Goal: Transaction & Acquisition: Obtain resource

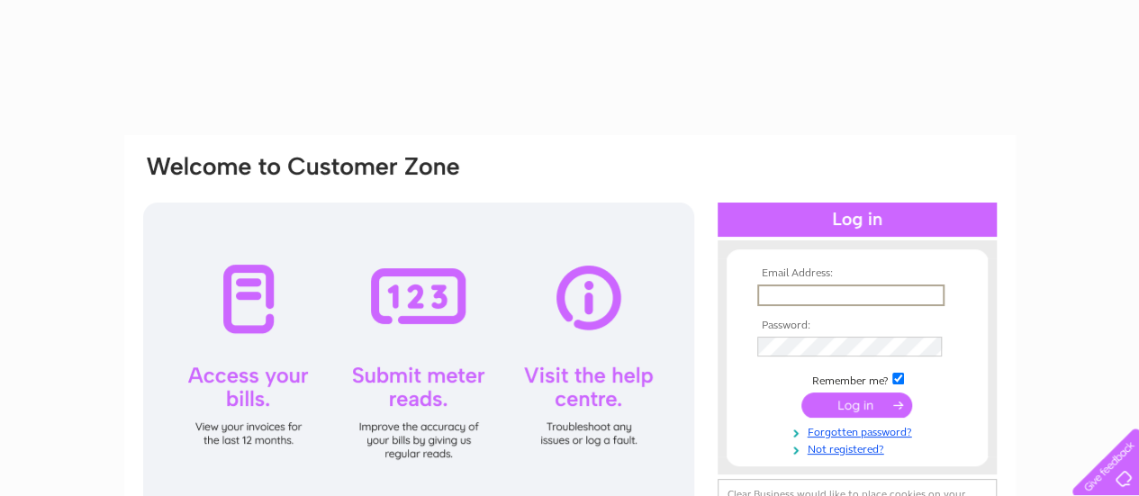
click at [784, 291] on input "text" at bounding box center [850, 296] width 187 height 22
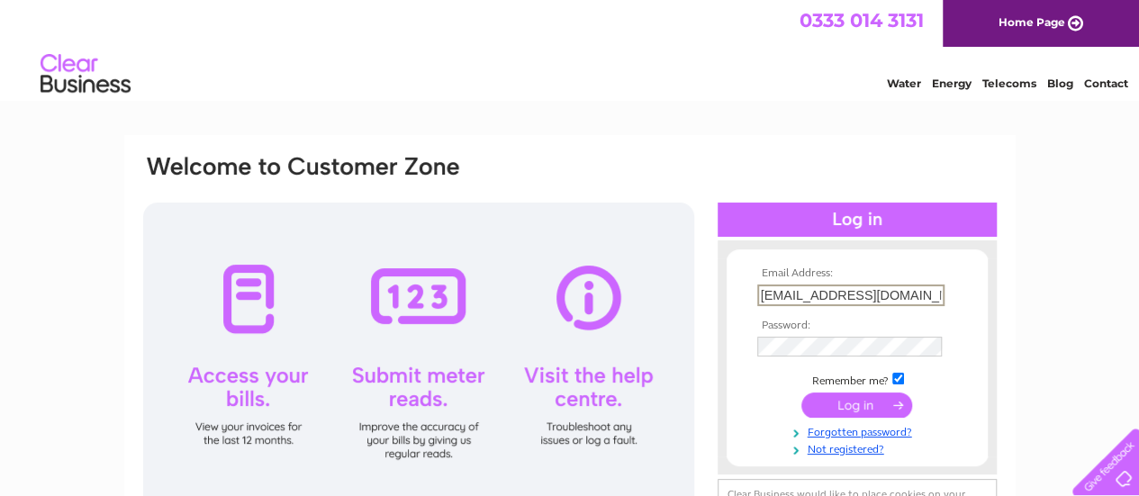
type input "accounts_payable@rnli.org.uk"
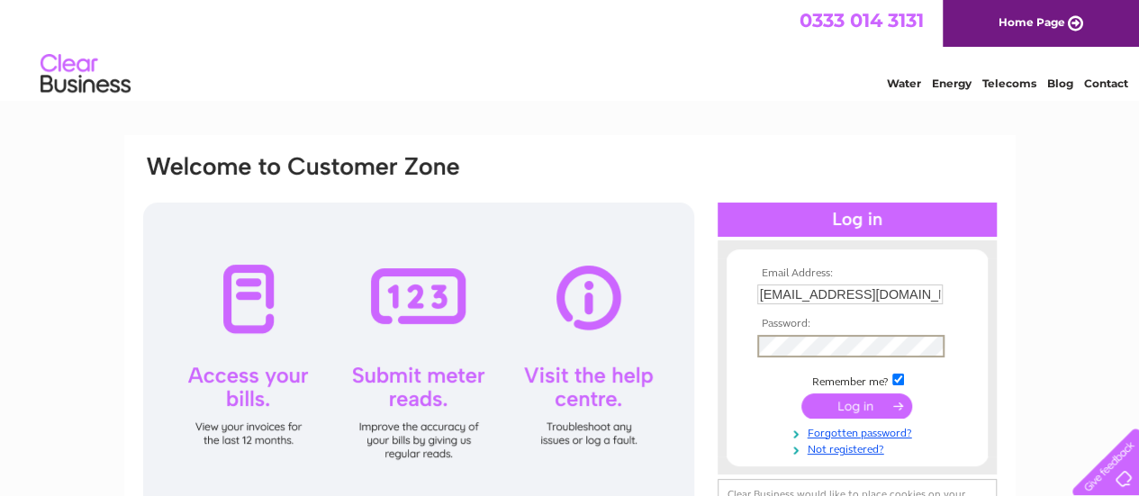
click at [802, 394] on input "submit" at bounding box center [857, 406] width 111 height 25
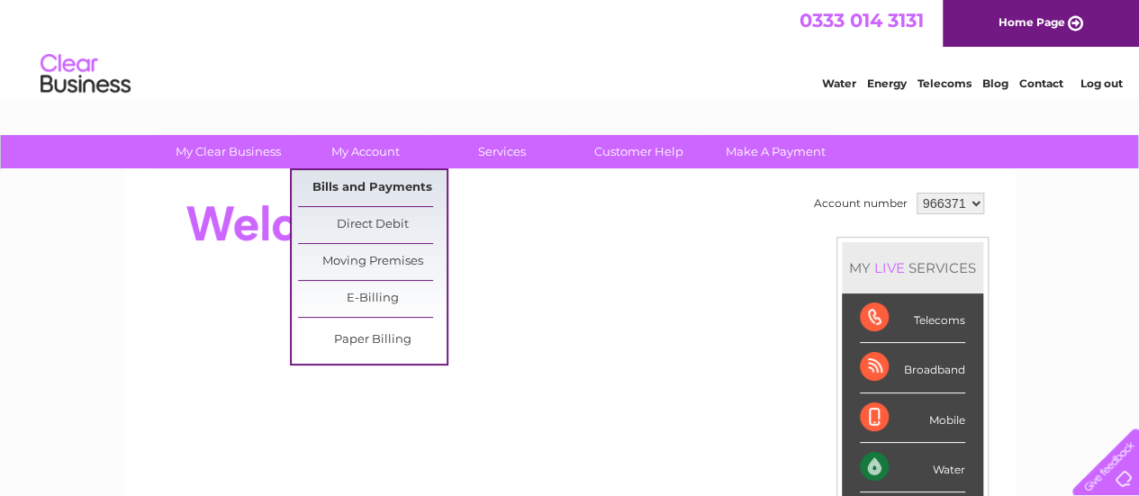
click at [386, 181] on link "Bills and Payments" at bounding box center [372, 188] width 149 height 36
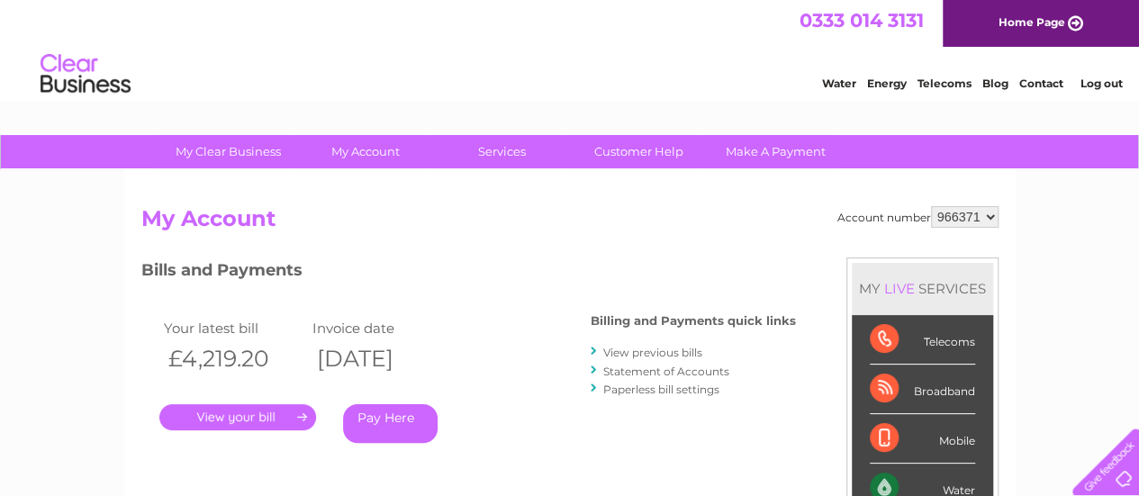
click at [971, 219] on select "966371" at bounding box center [965, 217] width 68 height 22
click at [976, 224] on select "966371" at bounding box center [965, 217] width 68 height 22
click at [250, 420] on link "." at bounding box center [237, 417] width 157 height 26
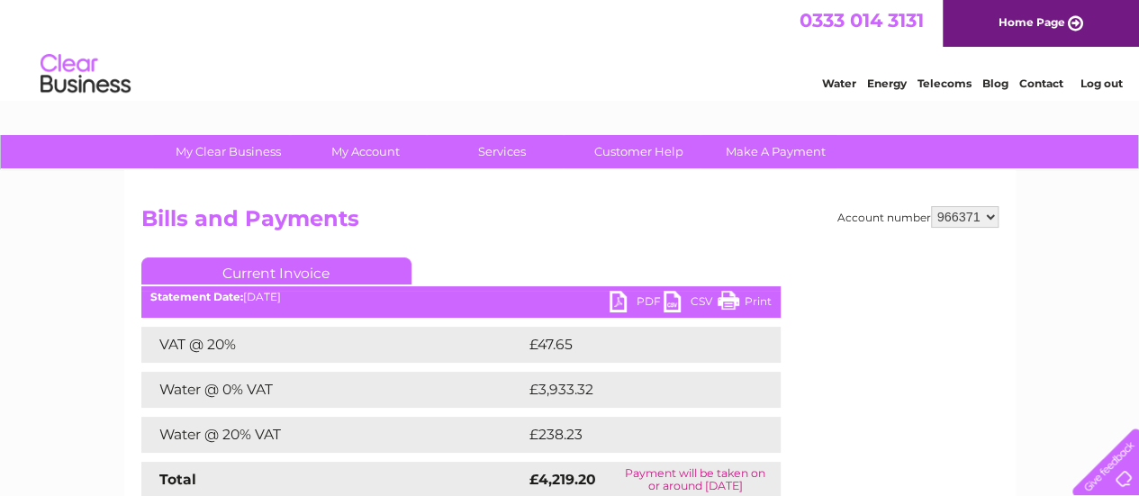
click at [627, 298] on link "PDF" at bounding box center [637, 304] width 54 height 26
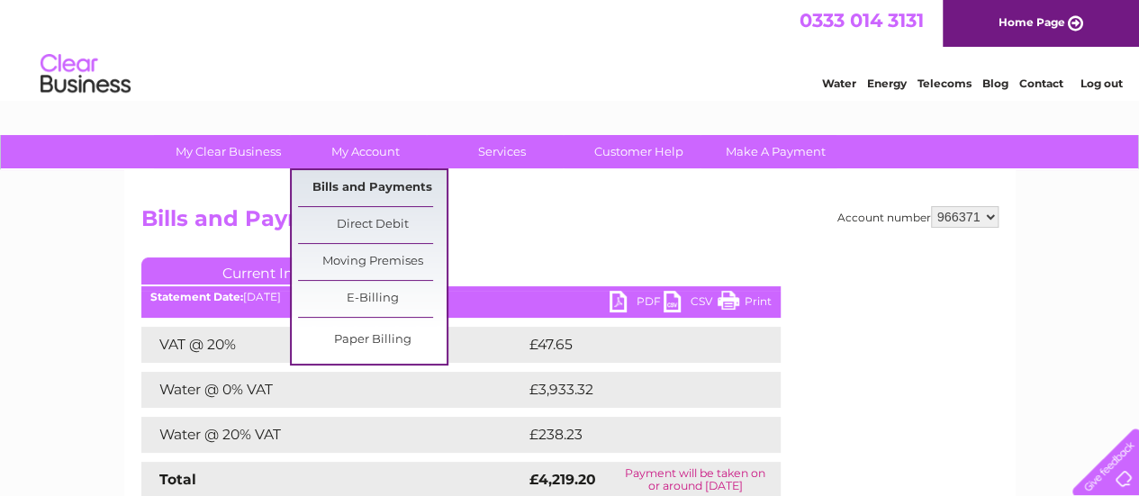
click at [382, 183] on link "Bills and Payments" at bounding box center [372, 188] width 149 height 36
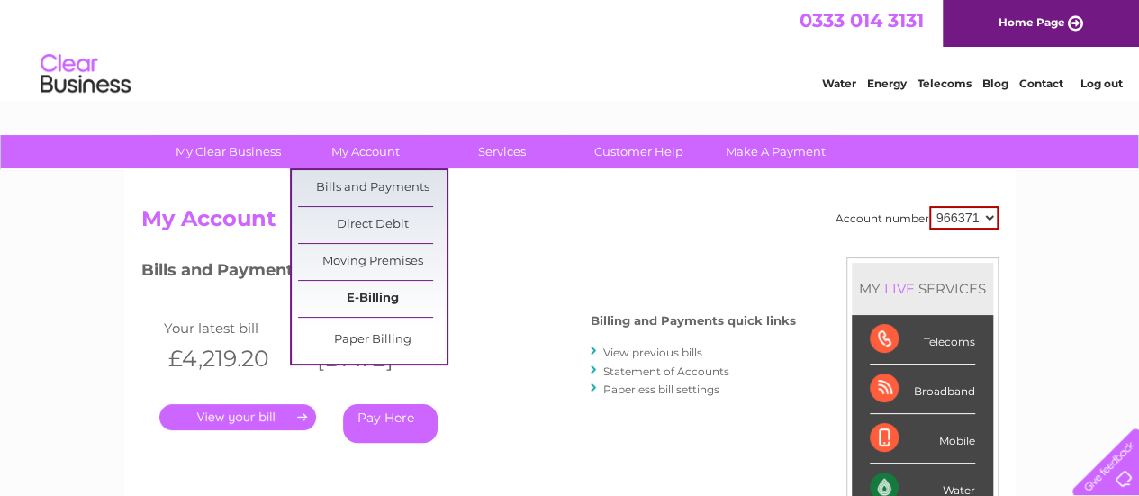
click at [380, 304] on link "E-Billing" at bounding box center [372, 299] width 149 height 36
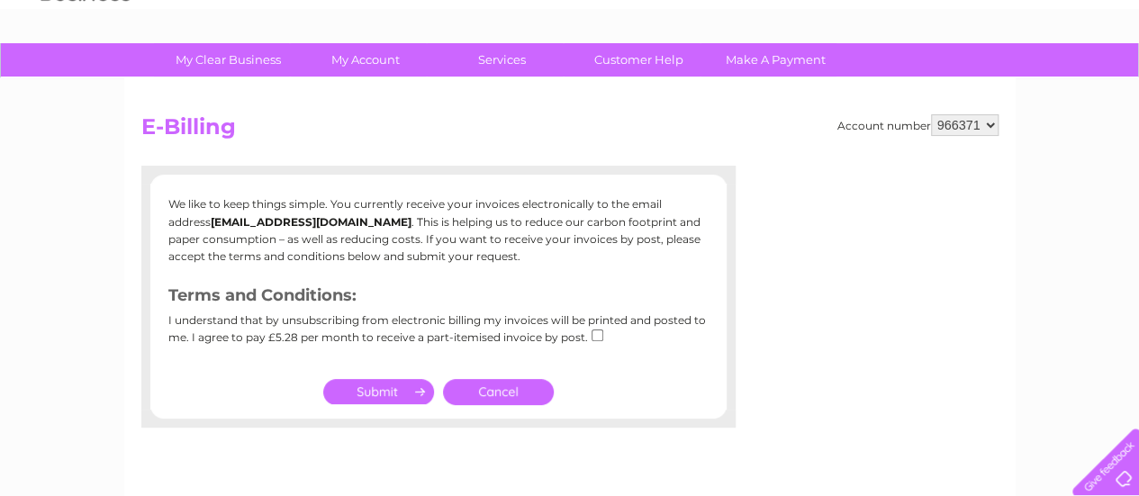
scroll to position [90, 0]
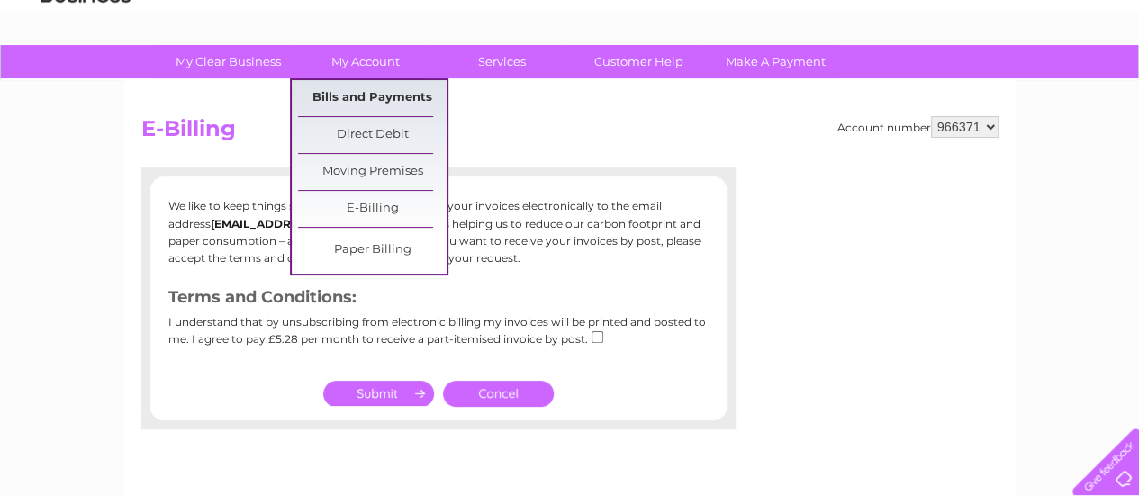
click at [395, 89] on link "Bills and Payments" at bounding box center [372, 98] width 149 height 36
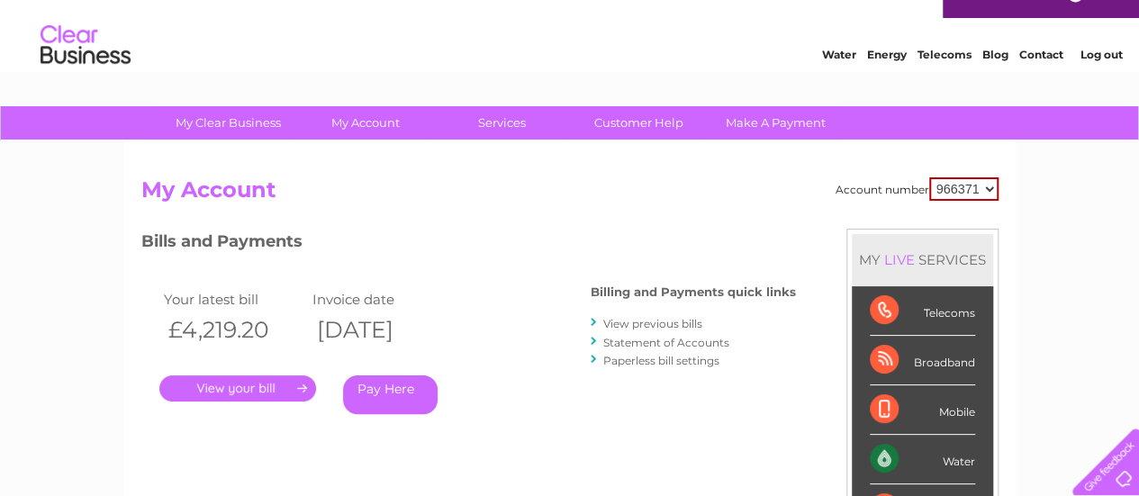
scroll to position [90, 0]
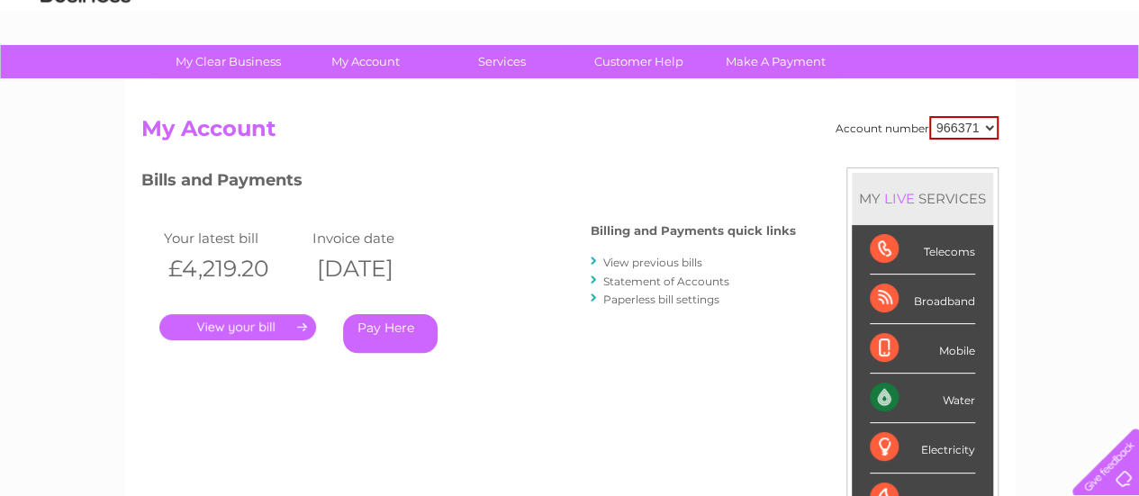
click at [636, 264] on link "View previous bills" at bounding box center [652, 263] width 99 height 14
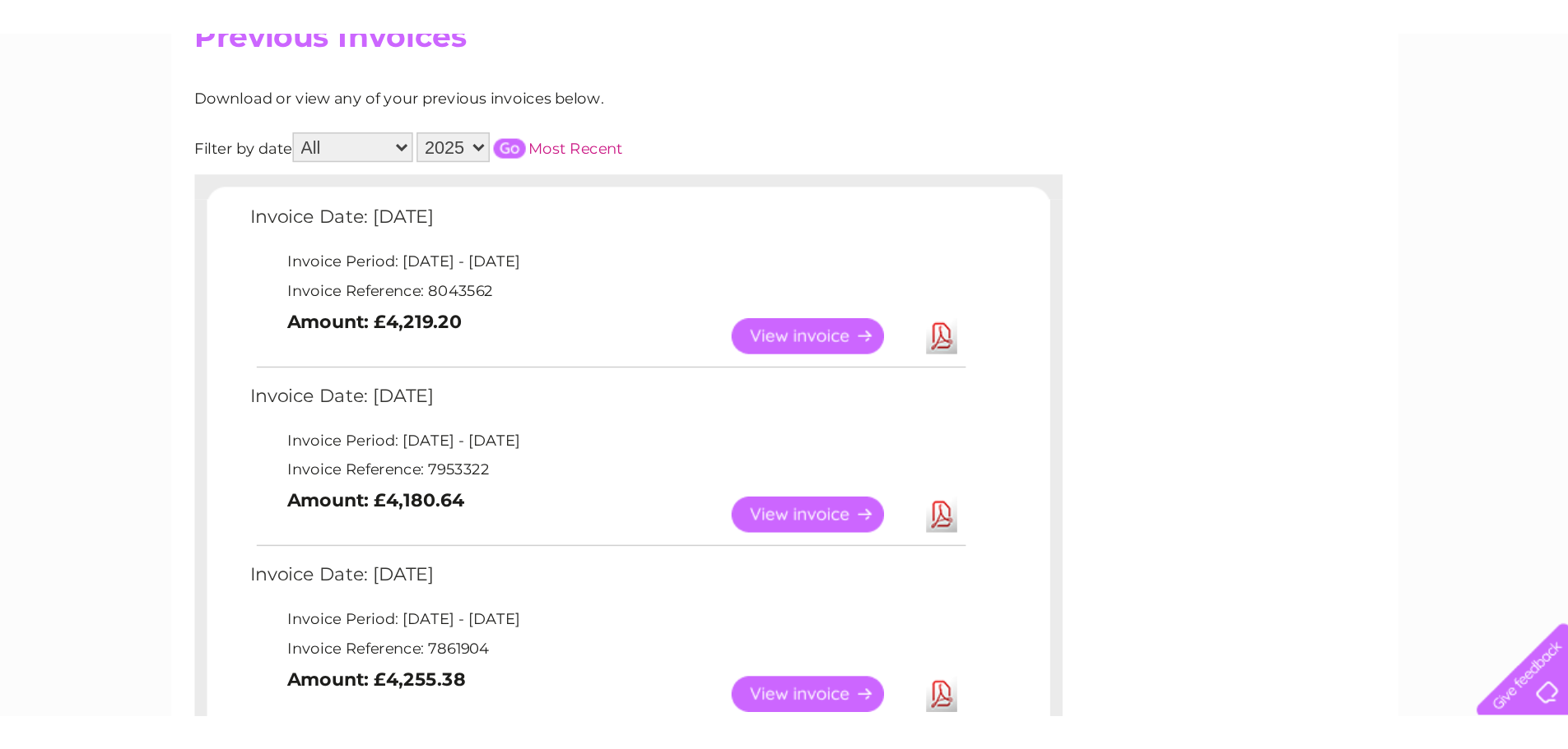
scroll to position [247, 0]
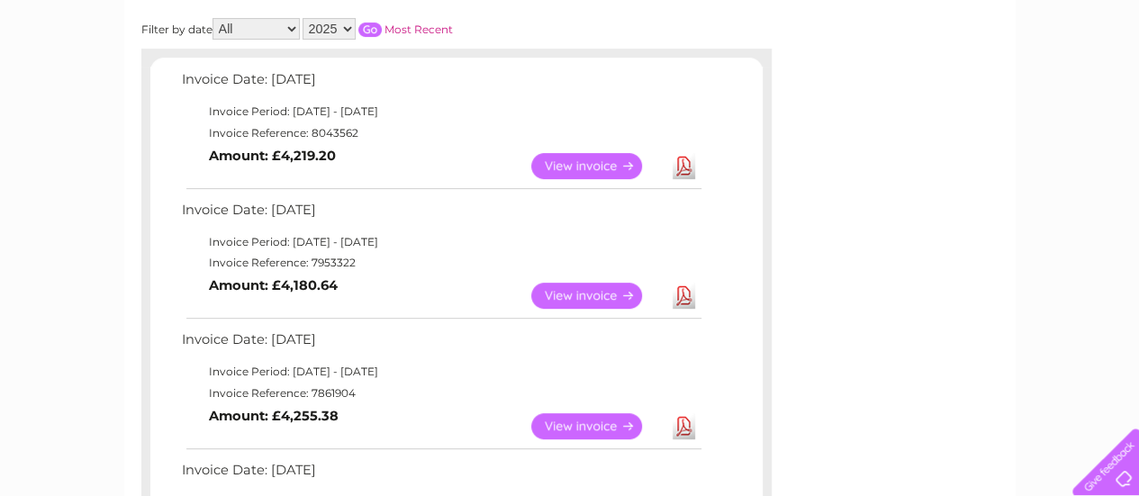
click at [684, 296] on link "Download" at bounding box center [684, 296] width 23 height 26
